Goal: Check status: Check status

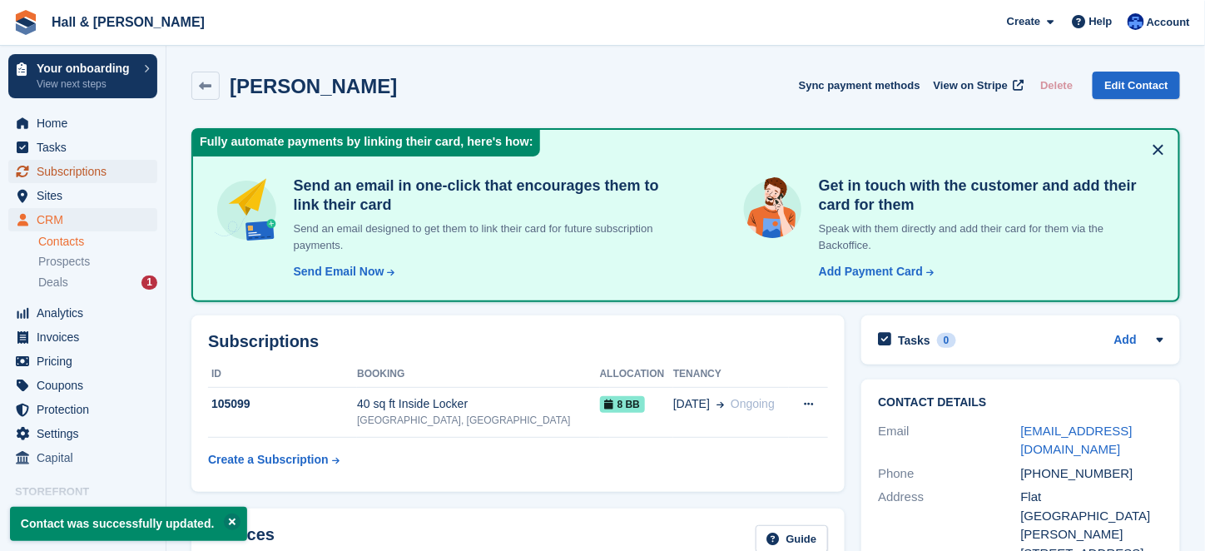
click at [53, 172] on span "Subscriptions" at bounding box center [87, 171] width 100 height 23
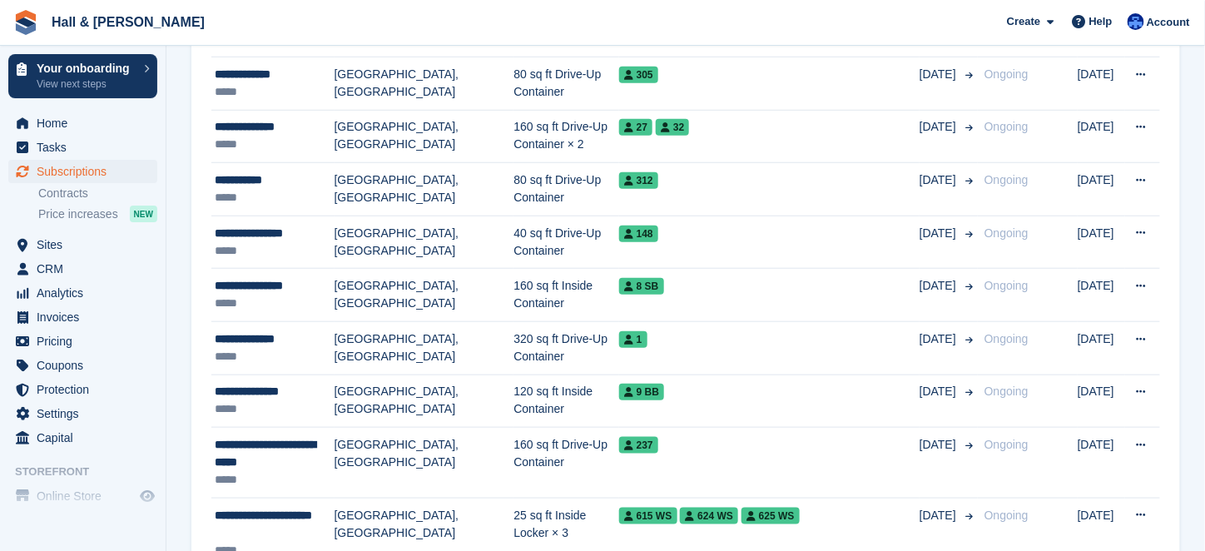
scroll to position [2579, 0]
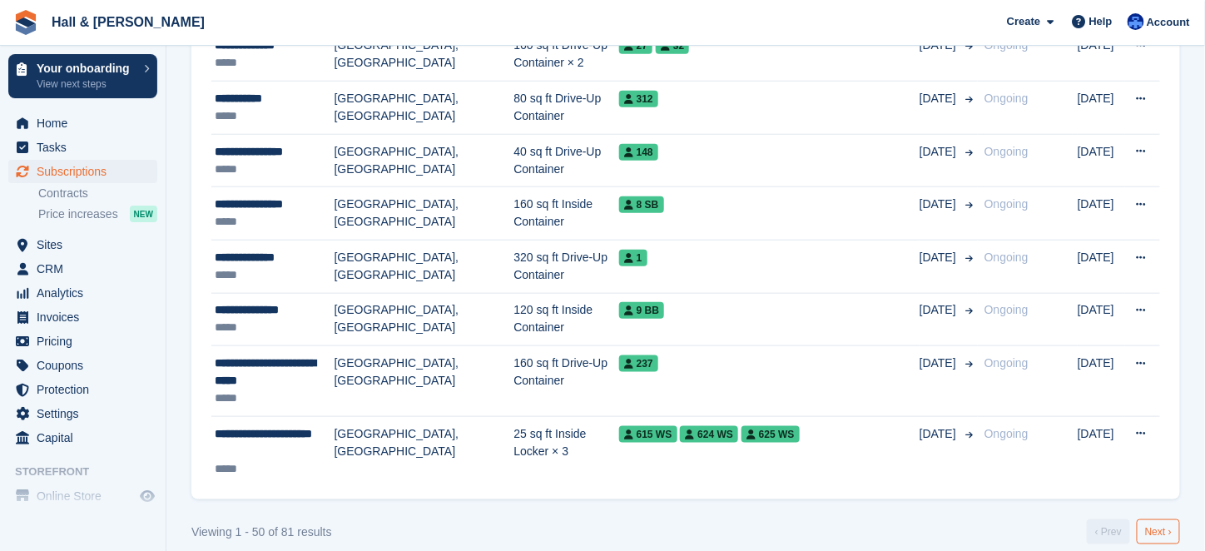
click at [1159, 519] on link "Next ›" at bounding box center [1158, 531] width 43 height 25
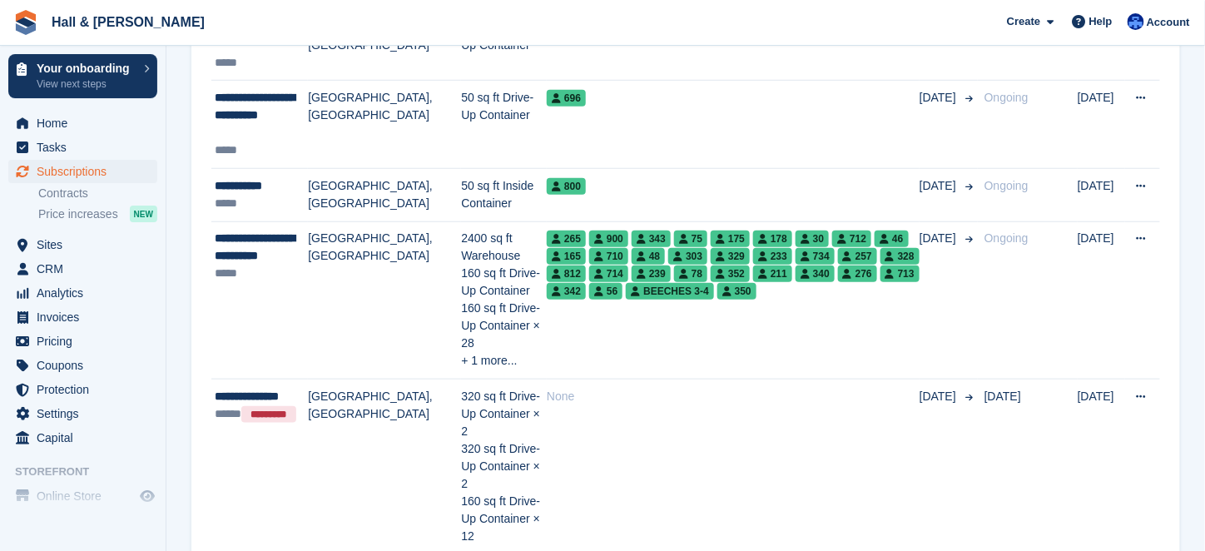
scroll to position [291, 0]
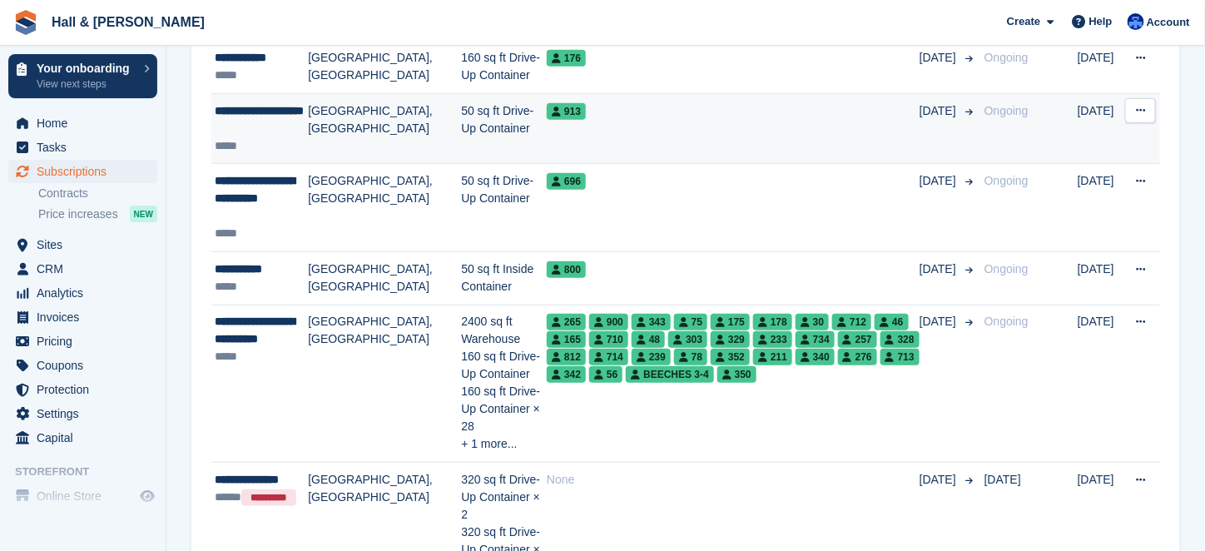
click at [246, 119] on div "**********" at bounding box center [261, 119] width 93 height 35
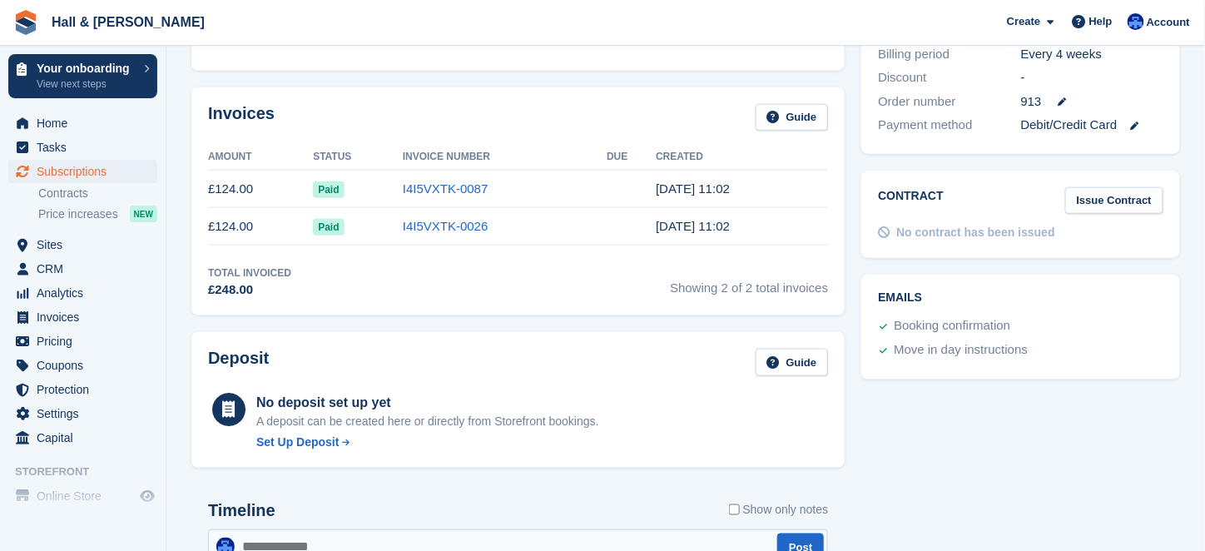
scroll to position [166, 0]
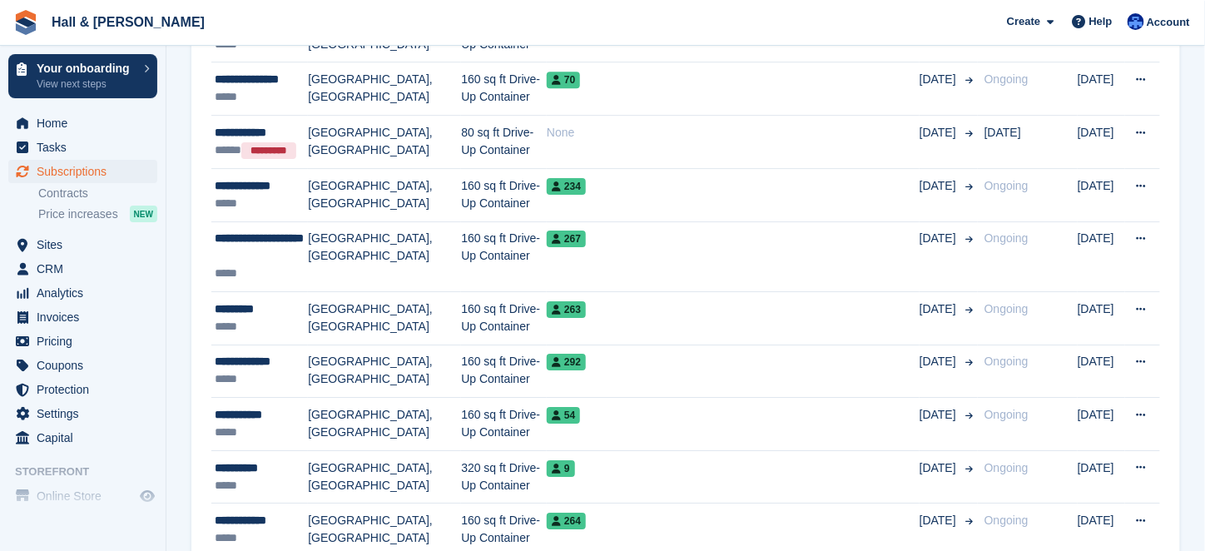
scroll to position [1790, 0]
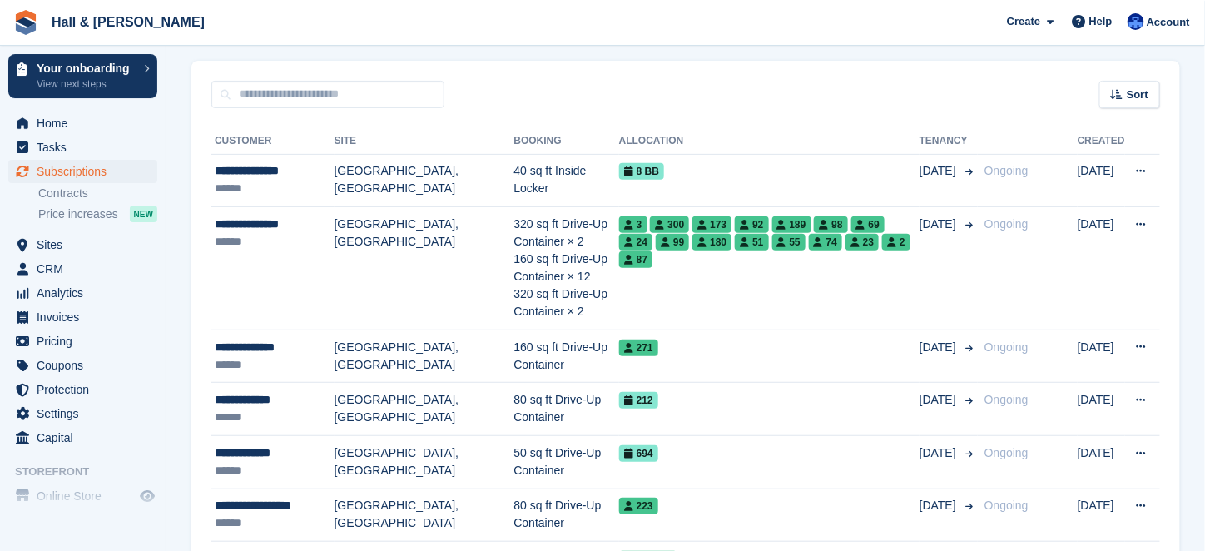
scroll to position [42, 0]
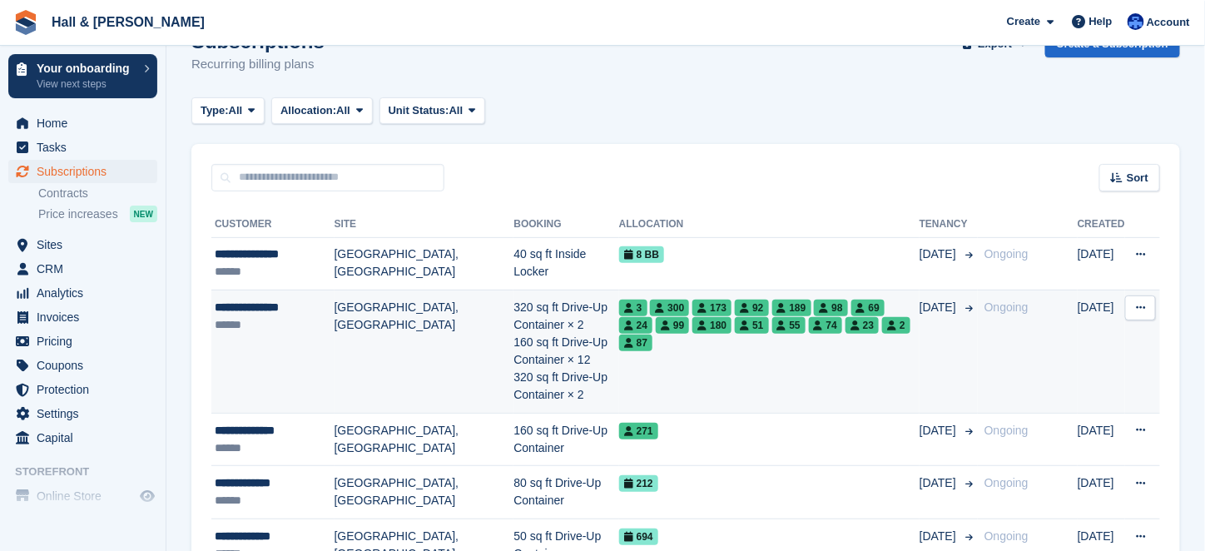
click at [514, 328] on td "320 sq ft Drive-Up Container × 2 160 sq ft Drive-Up Container × 12 320 sq ft Dr…" at bounding box center [566, 352] width 105 height 123
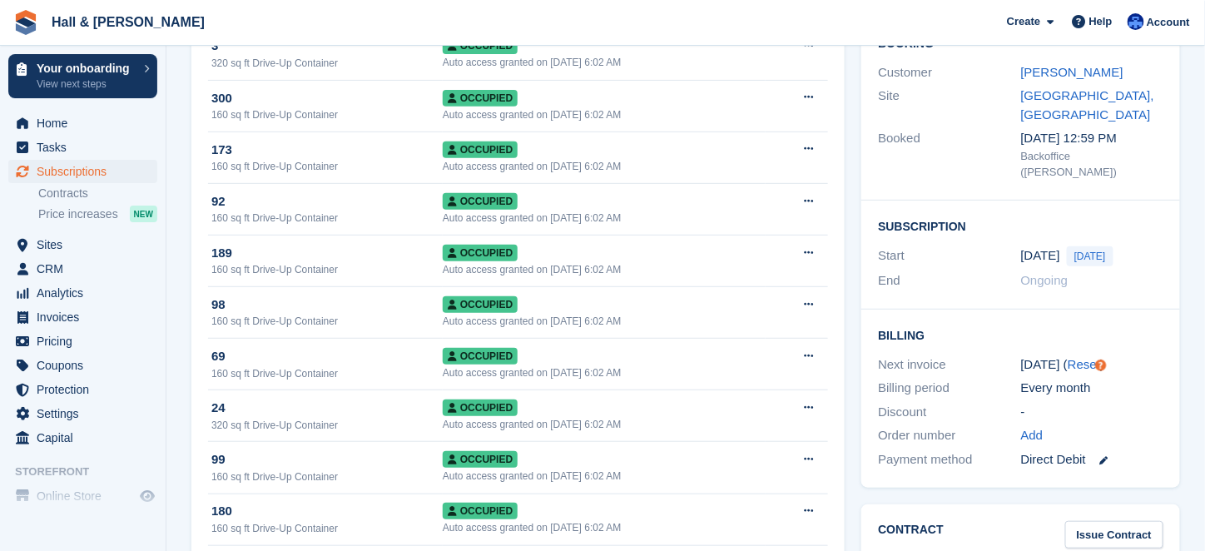
scroll to position [333, 0]
